Goal: Task Accomplishment & Management: Complete application form

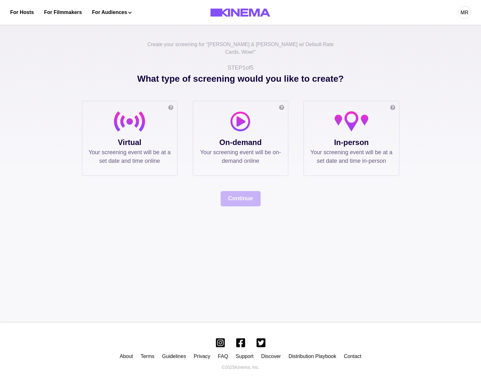
click at [167, 137] on p "Virtual" at bounding box center [130, 142] width 82 height 11
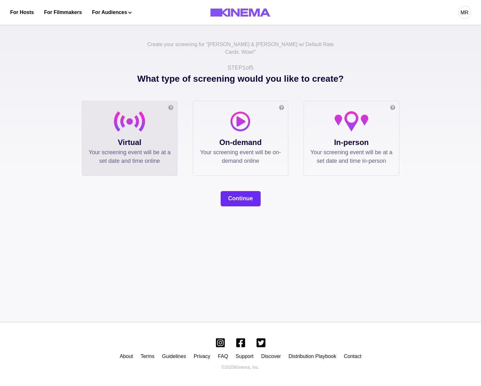
click at [230, 191] on button "Continue" at bounding box center [241, 198] width 40 height 15
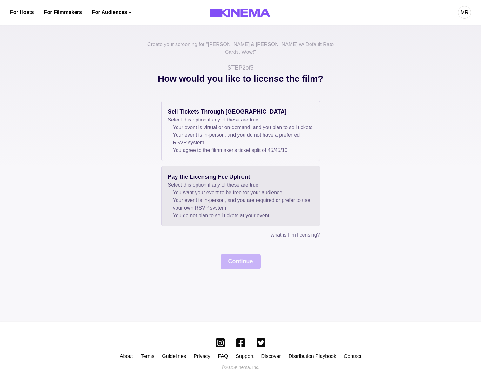
drag, startPoint x: 189, startPoint y: 190, endPoint x: 192, endPoint y: 196, distance: 6.4
click at [189, 190] on li "You want your event to be free for your audience" at bounding box center [243, 193] width 140 height 8
drag, startPoint x: 220, startPoint y: 116, endPoint x: 260, endPoint y: 236, distance: 126.1
click at [220, 124] on li "Your event is virtual or on-demand, and you plan to sell tickets" at bounding box center [243, 128] width 140 height 8
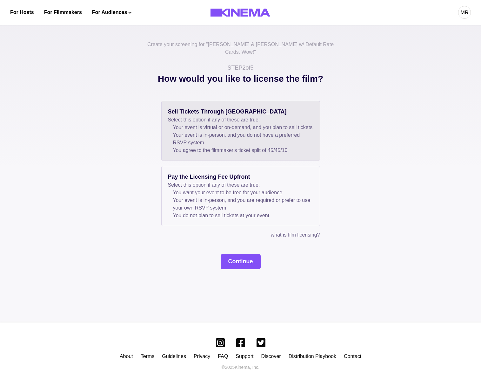
drag, startPoint x: 245, startPoint y: 263, endPoint x: 241, endPoint y: 217, distance: 45.9
click at [245, 263] on button "Continue" at bounding box center [241, 261] width 40 height 15
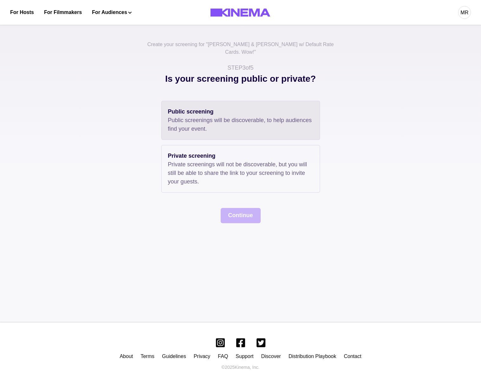
click at [205, 107] on p "Public screening" at bounding box center [241, 111] width 146 height 9
click at [235, 215] on button "Continue" at bounding box center [241, 215] width 40 height 15
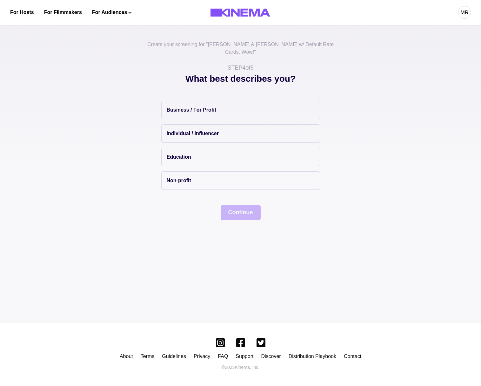
click at [198, 114] on div "Business / For Profit Individual / Influencer Education Non-profit" at bounding box center [240, 145] width 159 height 89
click at [213, 130] on p "Individual / Influencer" at bounding box center [193, 134] width 52 height 8
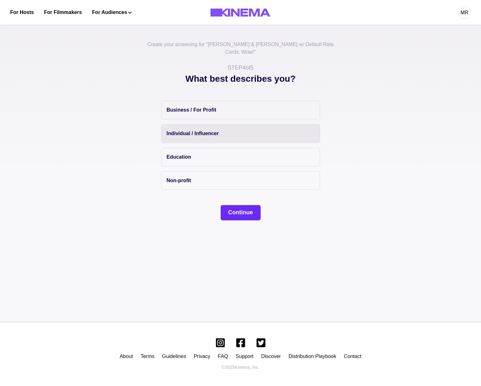
click at [238, 209] on button "Continue" at bounding box center [241, 212] width 40 height 15
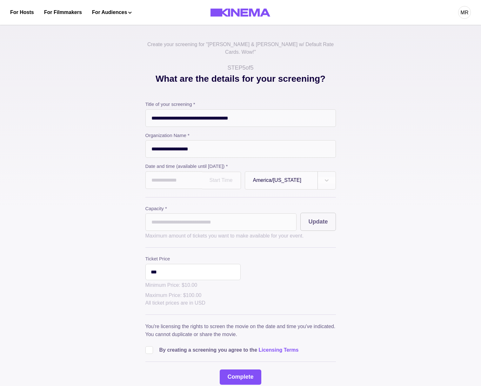
drag, startPoint x: 184, startPoint y: 188, endPoint x: 177, endPoint y: 170, distance: 19.7
click at [183, 187] on div "**********" at bounding box center [241, 243] width 191 height 284
drag, startPoint x: 177, startPoint y: 170, endPoint x: 182, endPoint y: 180, distance: 12.2
click at [177, 171] on input "text" at bounding box center [174, 179] width 57 height 17
click at [194, 221] on td "10" at bounding box center [188, 223] width 12 height 9
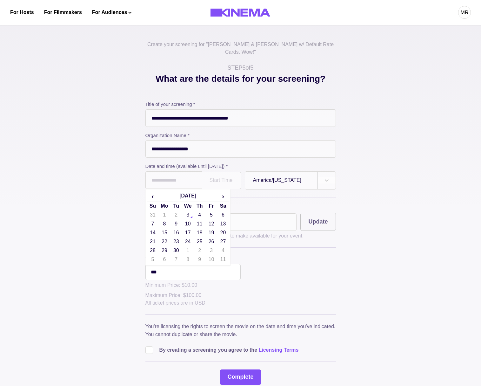
type input "**********"
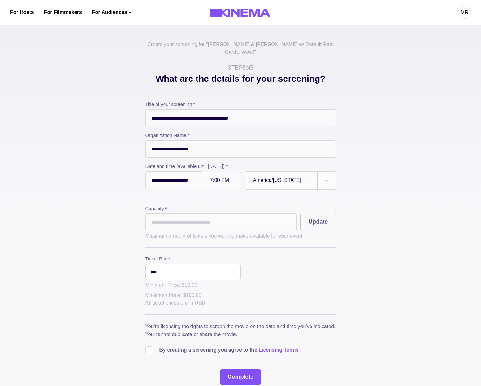
click at [184, 219] on input "*" at bounding box center [222, 221] width 152 height 17
type input "**"
click at [323, 213] on button "Update" at bounding box center [318, 222] width 35 height 18
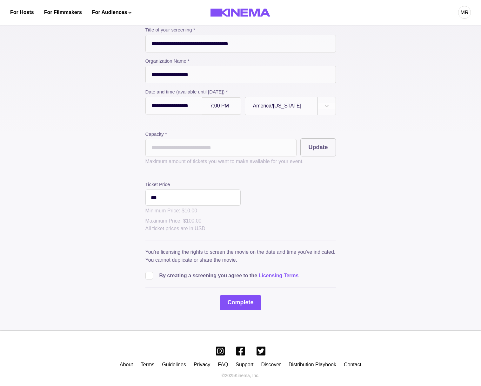
scroll to position [78, 0]
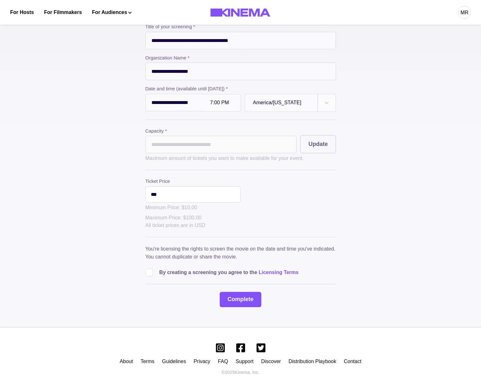
drag, startPoint x: 160, startPoint y: 266, endPoint x: 152, endPoint y: 270, distance: 8.4
click at [160, 269] on p "By creating a screening you agree to the Licensing Terms" at bounding box center [229, 273] width 139 height 8
click at [153, 270] on span at bounding box center [150, 273] width 8 height 8
click at [243, 294] on button "Complete" at bounding box center [240, 299] width 41 height 15
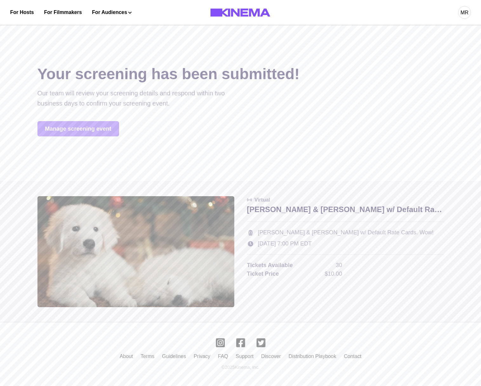
scroll to position [0, 0]
click at [100, 142] on div at bounding box center [240, 193] width 481 height 386
drag, startPoint x: 93, startPoint y: 130, endPoint x: 132, endPoint y: 146, distance: 42.6
click at [93, 130] on link "Manage screening event" at bounding box center [78, 128] width 82 height 15
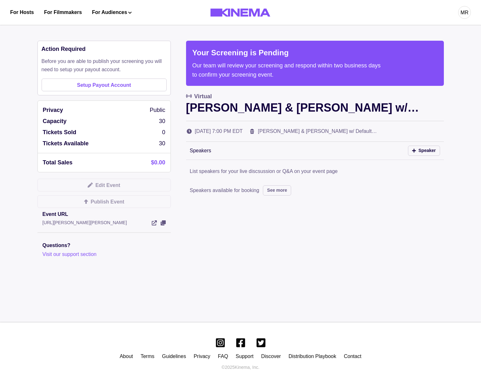
click at [101, 81] on link "Setup Payout Account" at bounding box center [104, 84] width 125 height 13
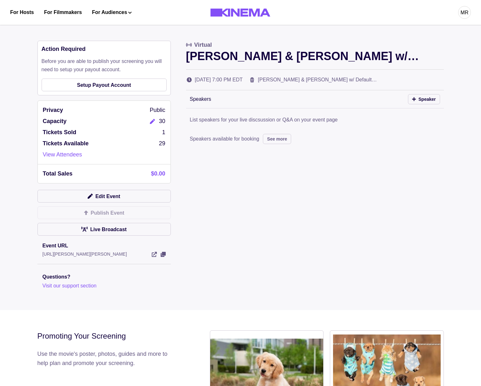
click at [459, 10] on div "MR" at bounding box center [465, 12] width 13 height 13
drag, startPoint x: 415, startPoint y: 37, endPoint x: 406, endPoint y: 37, distance: 9.2
click at [415, 38] on div "Dashboard" at bounding box center [431, 36] width 69 height 18
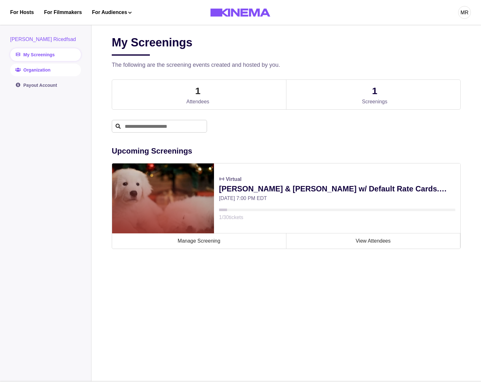
click at [31, 68] on link "Organization" at bounding box center [45, 70] width 71 height 13
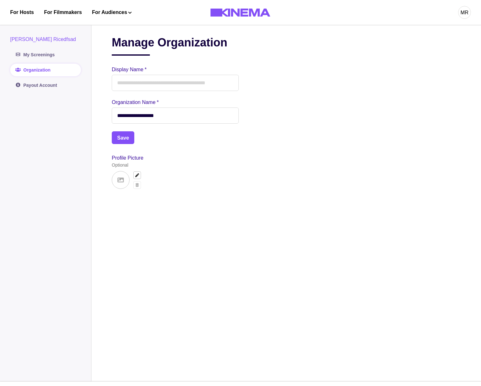
click at [124, 88] on input "Display Name *" at bounding box center [175, 83] width 127 height 16
click at [83, 120] on aside "Michaelss Ricedfsad My Screenings Organization Payout Account" at bounding box center [46, 200] width 92 height 361
drag, startPoint x: 53, startPoint y: 130, endPoint x: 49, endPoint y: 120, distance: 10.7
click at [53, 129] on aside "Michaelss Ricedfsad My Screenings Organization Payout Account" at bounding box center [46, 200] width 92 height 361
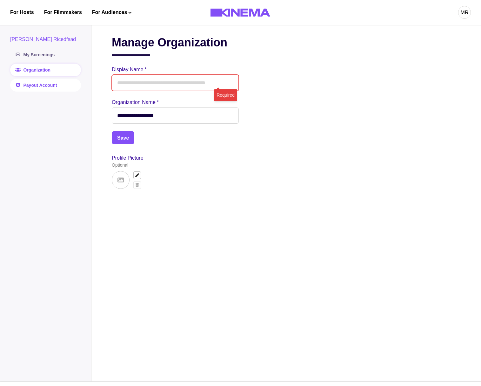
click at [31, 87] on link "Payout Account" at bounding box center [45, 85] width 71 height 13
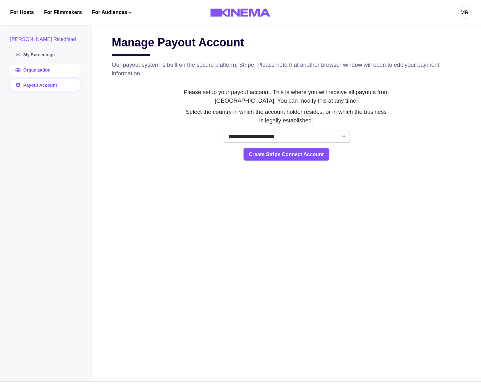
click at [40, 69] on link "Organization" at bounding box center [45, 70] width 71 height 13
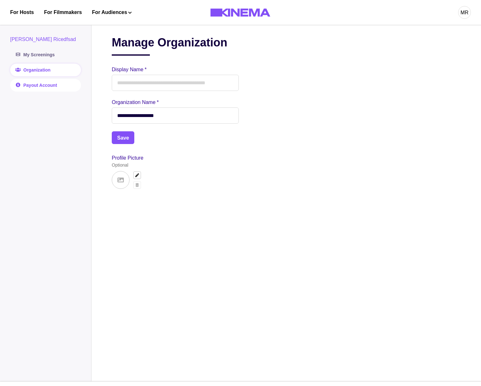
click at [36, 83] on link "Payout Account" at bounding box center [45, 85] width 71 height 13
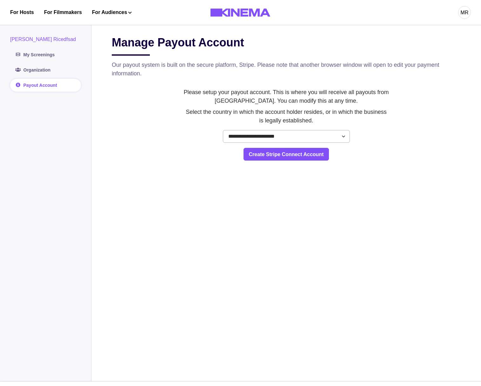
click at [254, 141] on select "**********" at bounding box center [286, 136] width 127 height 13
click at [262, 153] on button "Create Stripe Connect Account" at bounding box center [287, 154] width 86 height 13
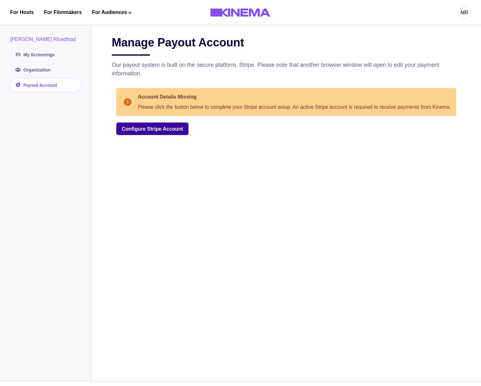
click at [140, 135] on link "Configure Stripe Account" at bounding box center [152, 128] width 72 height 13
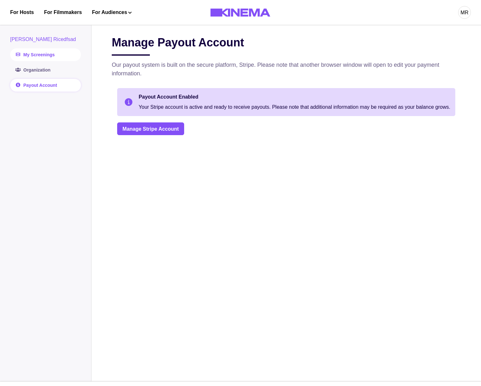
click at [37, 51] on link "My Screenings" at bounding box center [45, 54] width 71 height 13
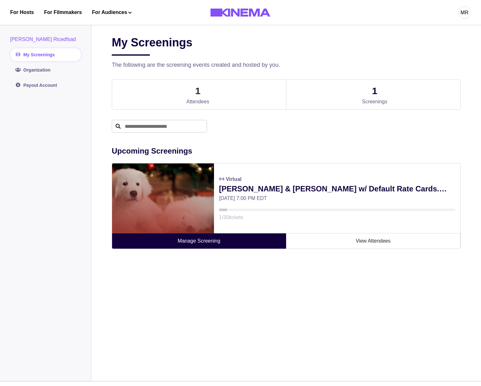
click at [250, 244] on link "Manage Screening" at bounding box center [199, 240] width 174 height 15
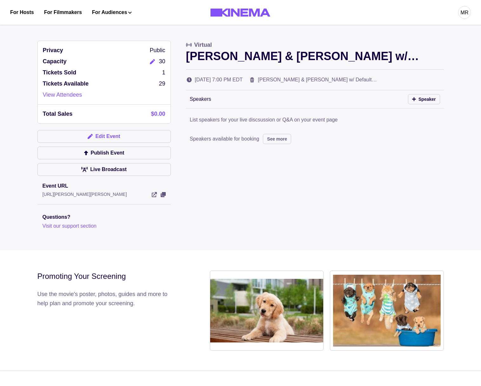
click at [131, 135] on button "Edit Event" at bounding box center [103, 136] width 133 height 13
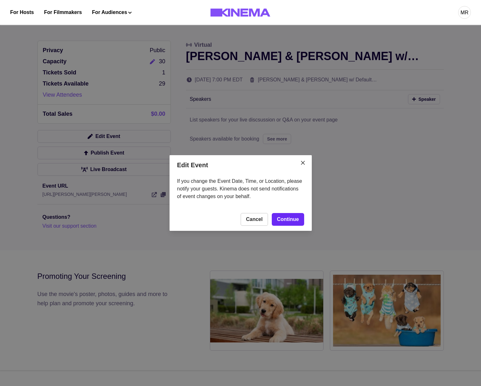
click at [296, 214] on link "Continue" at bounding box center [288, 219] width 32 height 13
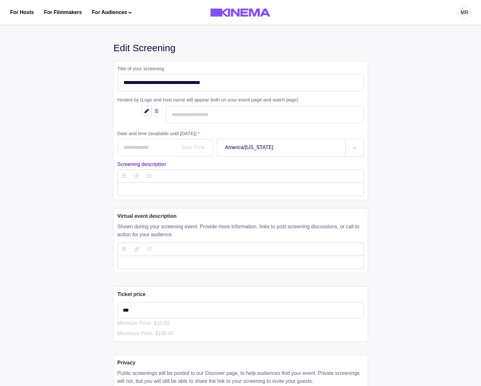
type input "**********"
click at [462, 15] on div "MR" at bounding box center [465, 13] width 8 height 8
click at [405, 95] on div "Logout" at bounding box center [431, 90] width 69 height 18
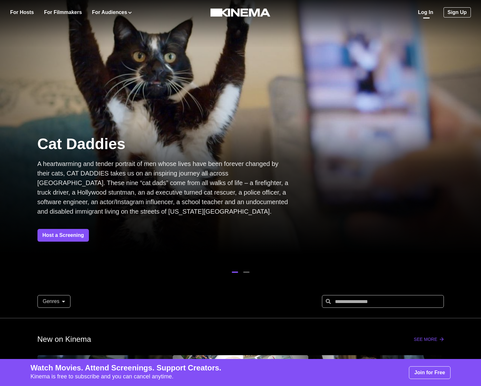
click at [425, 12] on link "Log In" at bounding box center [425, 13] width 15 height 8
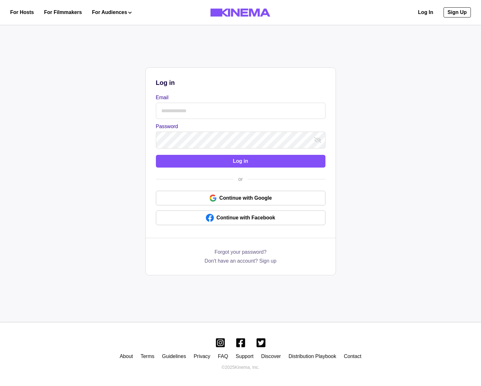
drag, startPoint x: 205, startPoint y: 114, endPoint x: 206, endPoint y: 119, distance: 5.1
click at [206, 114] on input "Email" at bounding box center [241, 111] width 170 height 16
type input "**********"
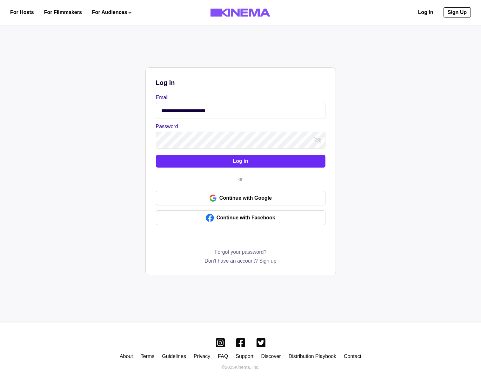
click at [197, 162] on button "Log in" at bounding box center [241, 161] width 170 height 13
